Goal: Information Seeking & Learning: Learn about a topic

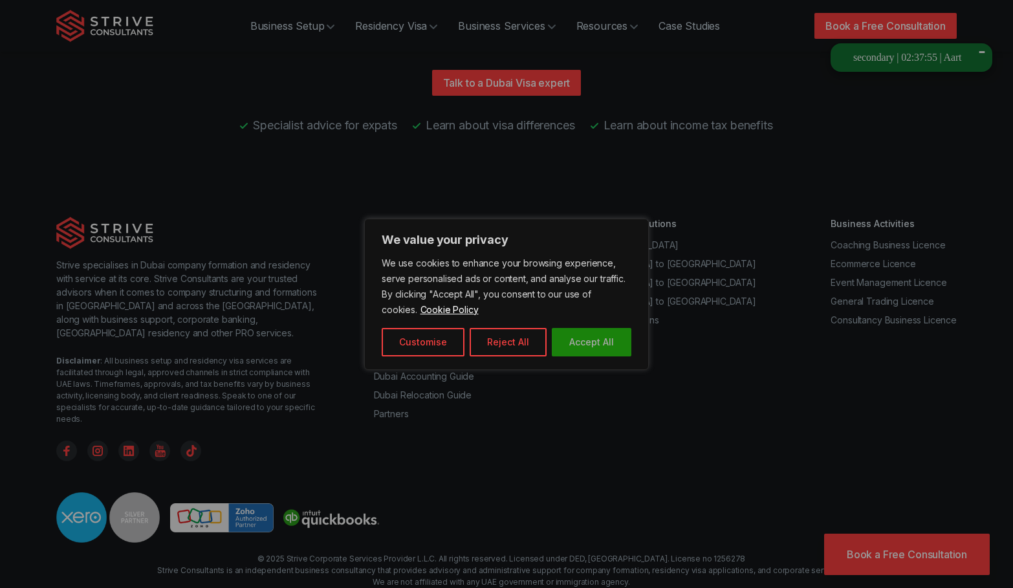
click at [584, 342] on button "Accept All" at bounding box center [592, 342] width 80 height 28
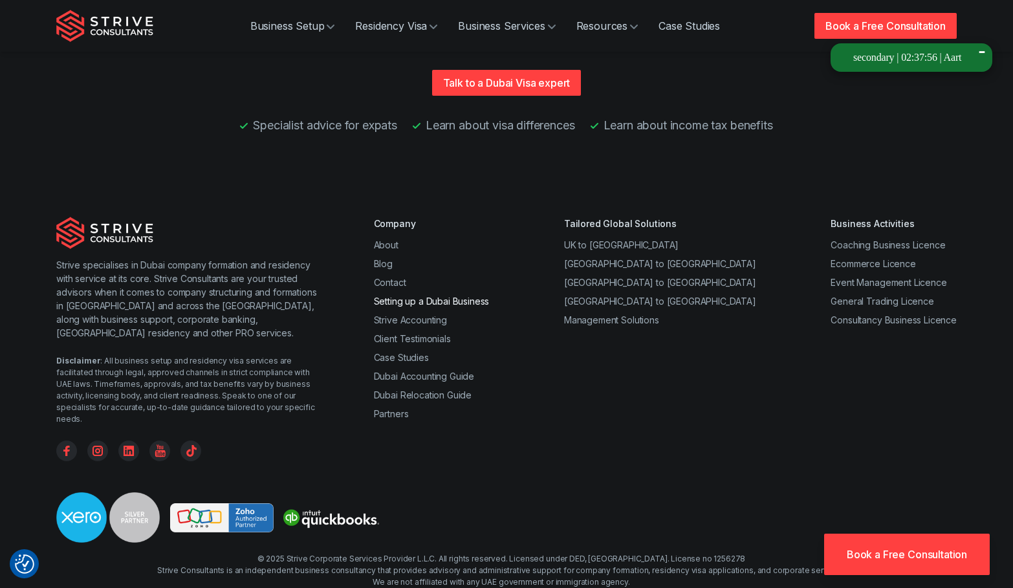
click at [415, 296] on link "Setting up a Dubai Business" at bounding box center [432, 301] width 116 height 11
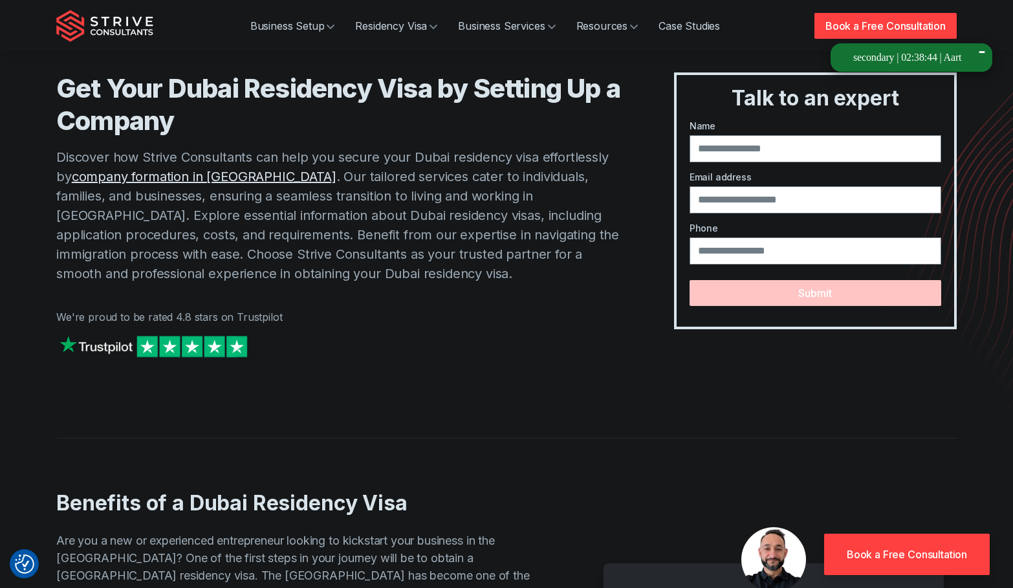
scroll to position [30, 0]
